Goal: Task Accomplishment & Management: Manage account settings

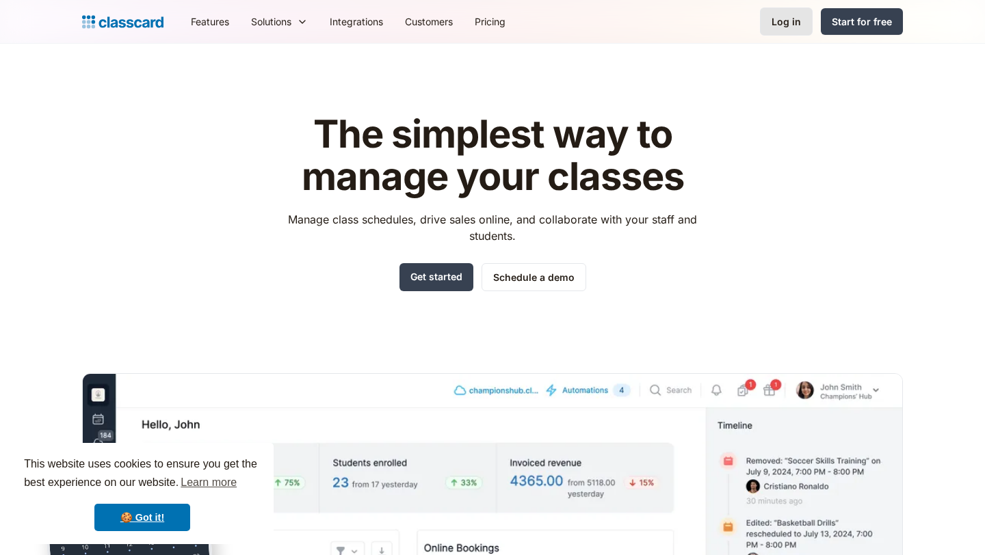
click at [784, 22] on div "Log in" at bounding box center [785, 21] width 29 height 14
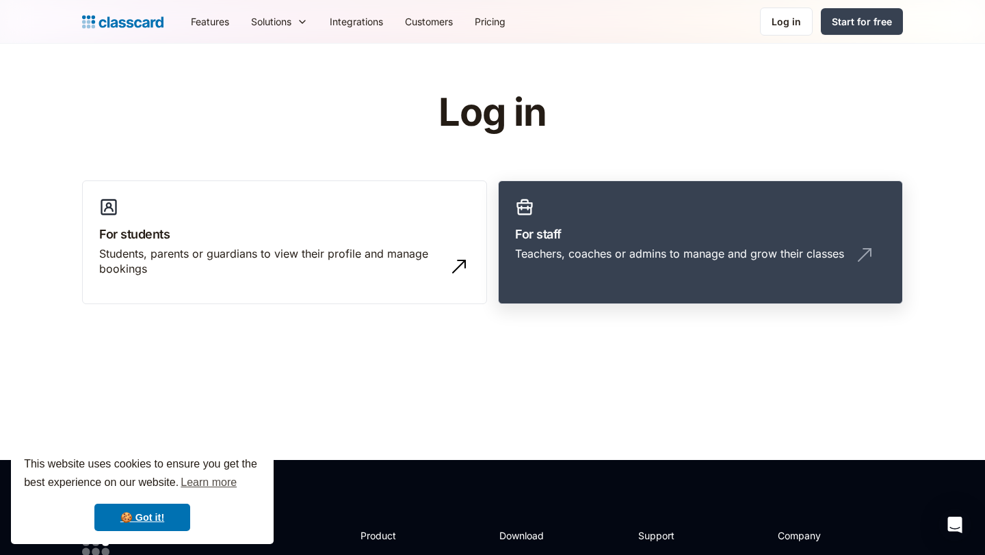
click at [609, 213] on link "For staff Teachers, coaches or admins to manage and grow their classes" at bounding box center [700, 243] width 405 height 124
